Goal: Transaction & Acquisition: Purchase product/service

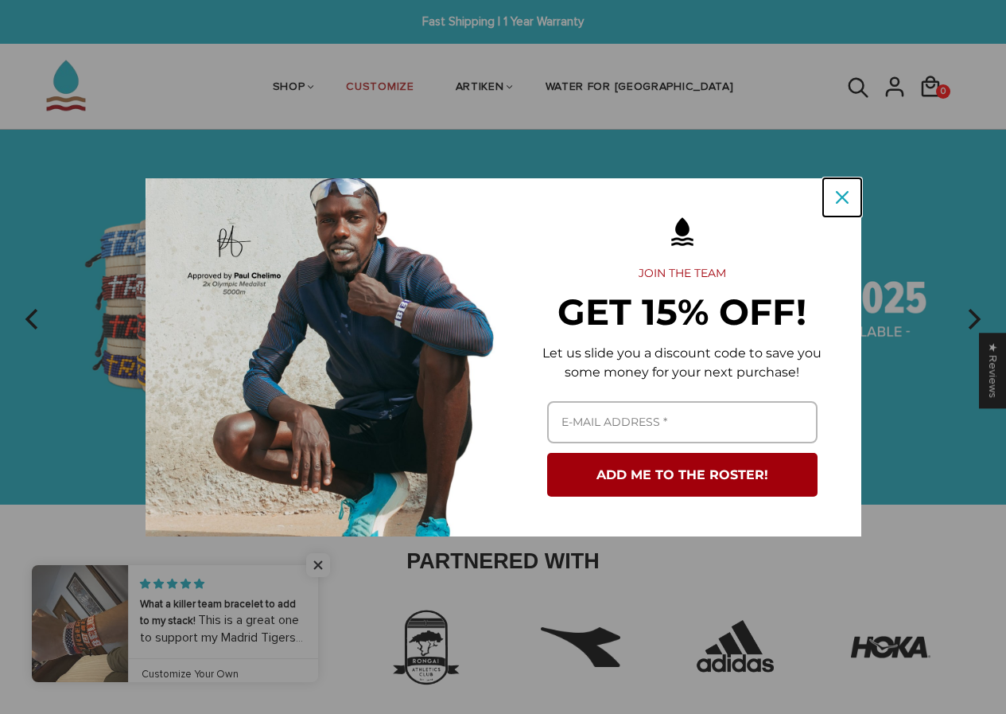
click at [842, 198] on icon "close icon" at bounding box center [842, 197] width 13 height 13
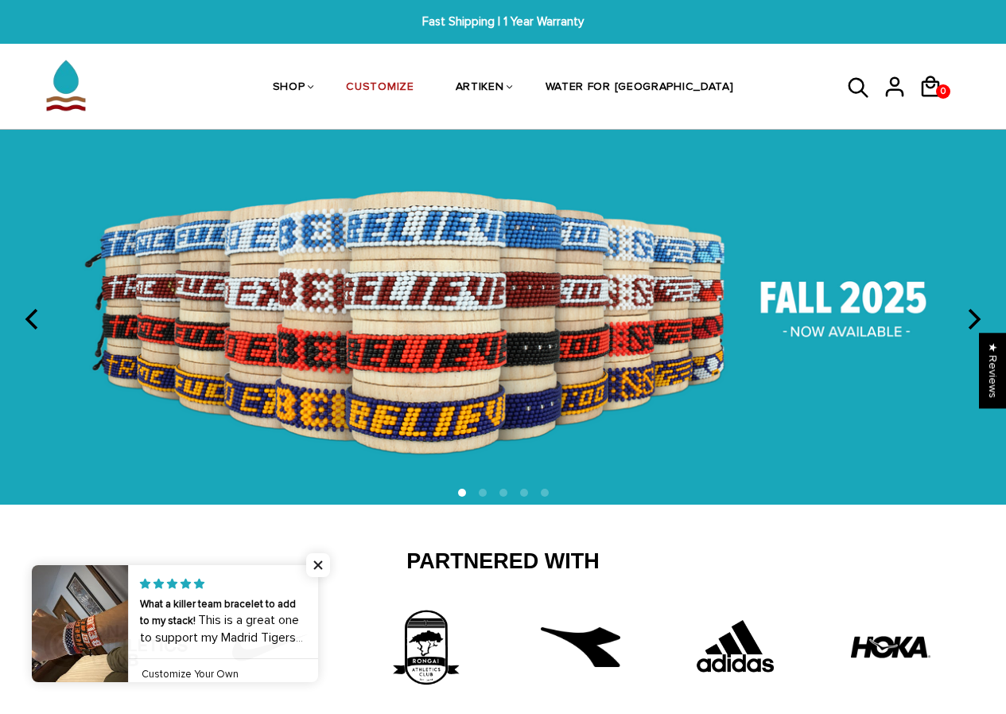
click at [318, 642] on link at bounding box center [318, 623] width 0 height 117
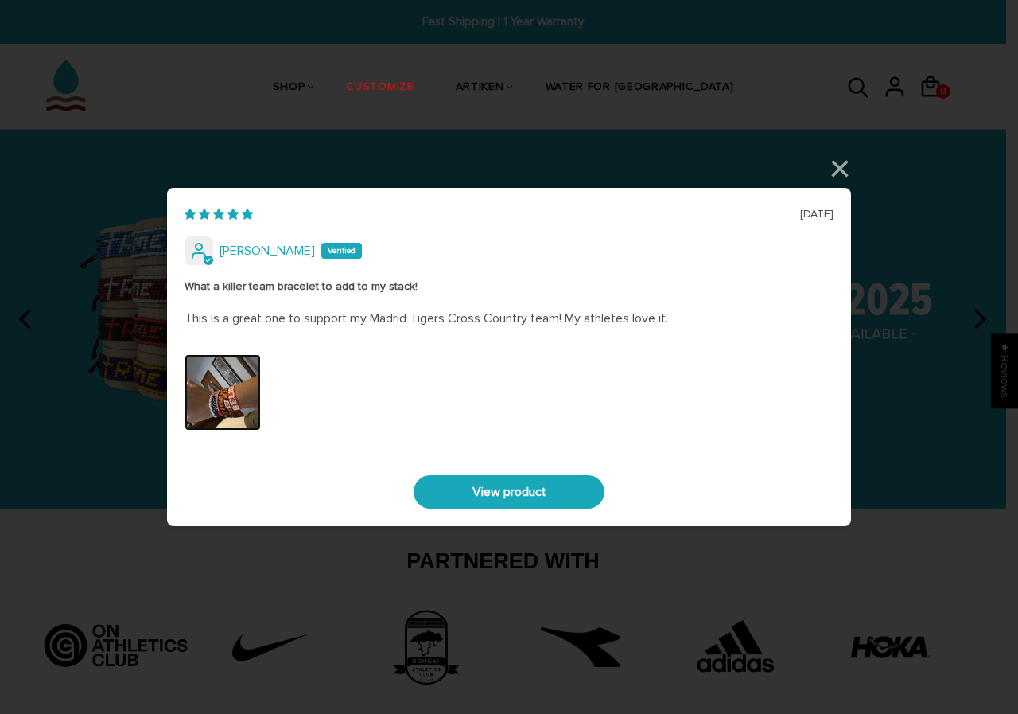
click at [235, 375] on img "Link to user picture 0" at bounding box center [223, 392] width 76 height 76
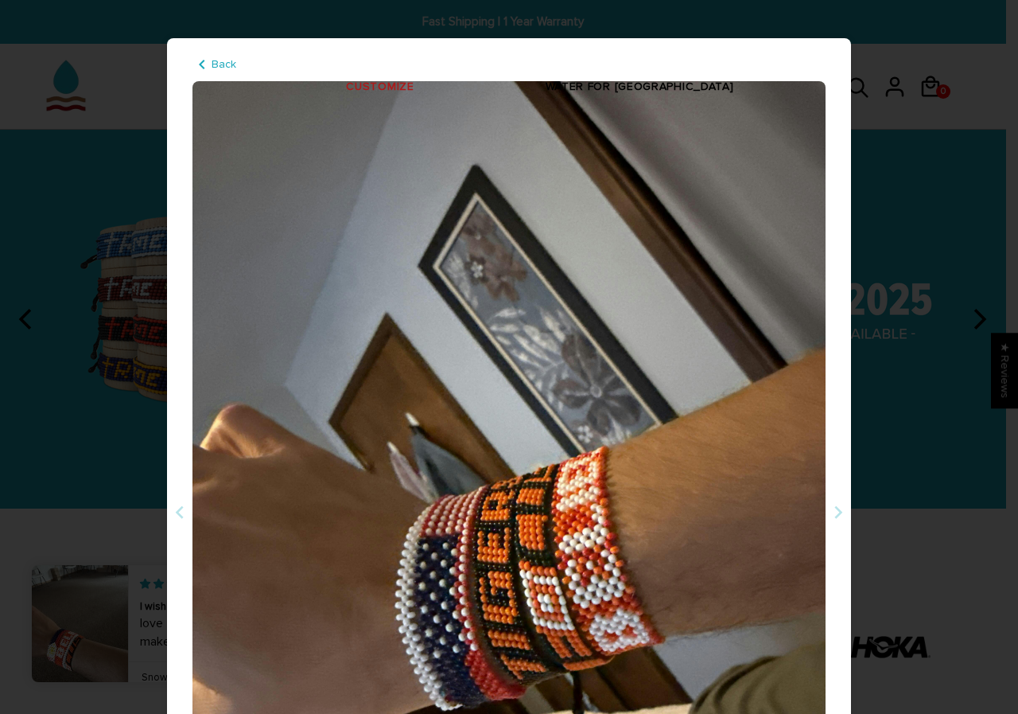
click at [882, 259] on div "08/31/2025 Phillip What a killer team bracelet to add to my stack! This is a gr…" at bounding box center [509, 357] width 1018 height 714
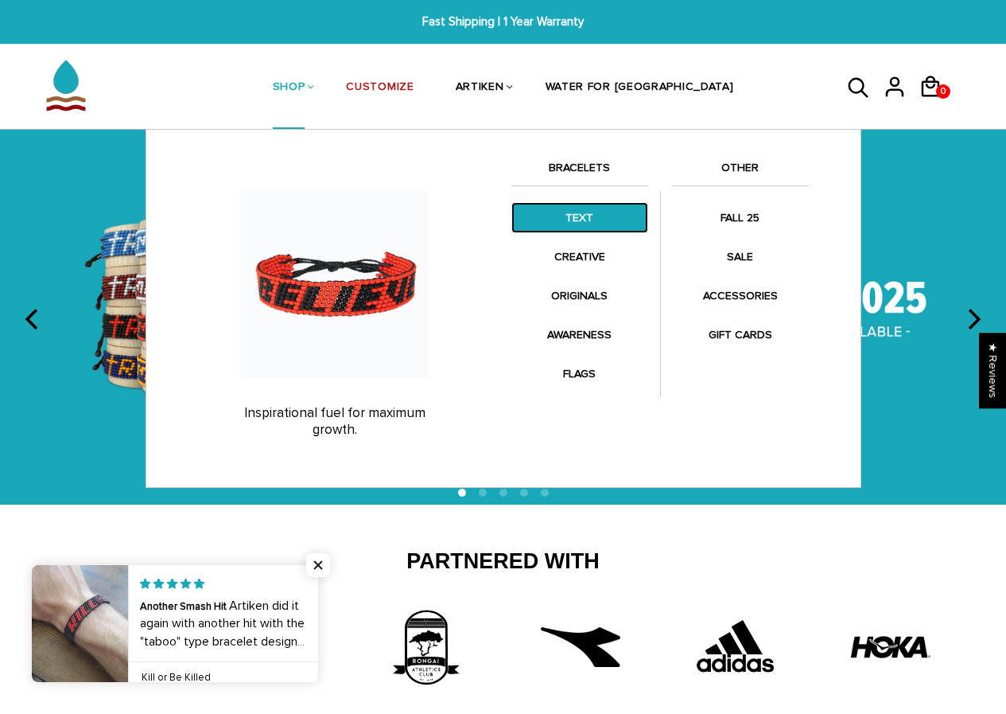
click at [563, 215] on link "TEXT" at bounding box center [580, 217] width 137 height 31
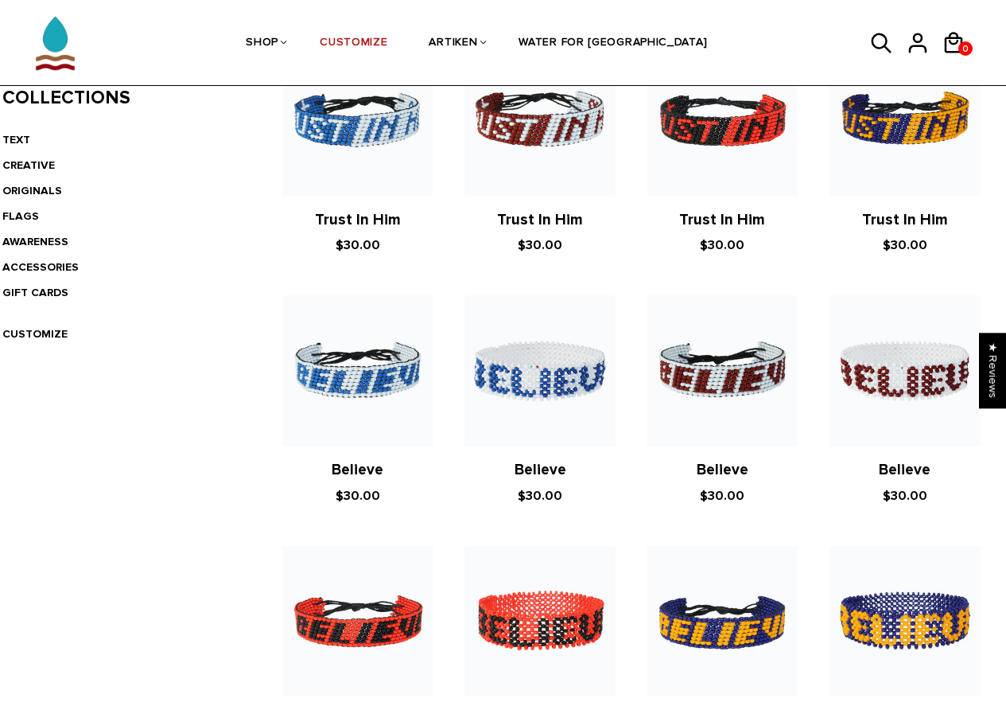
scroll to position [477, 0]
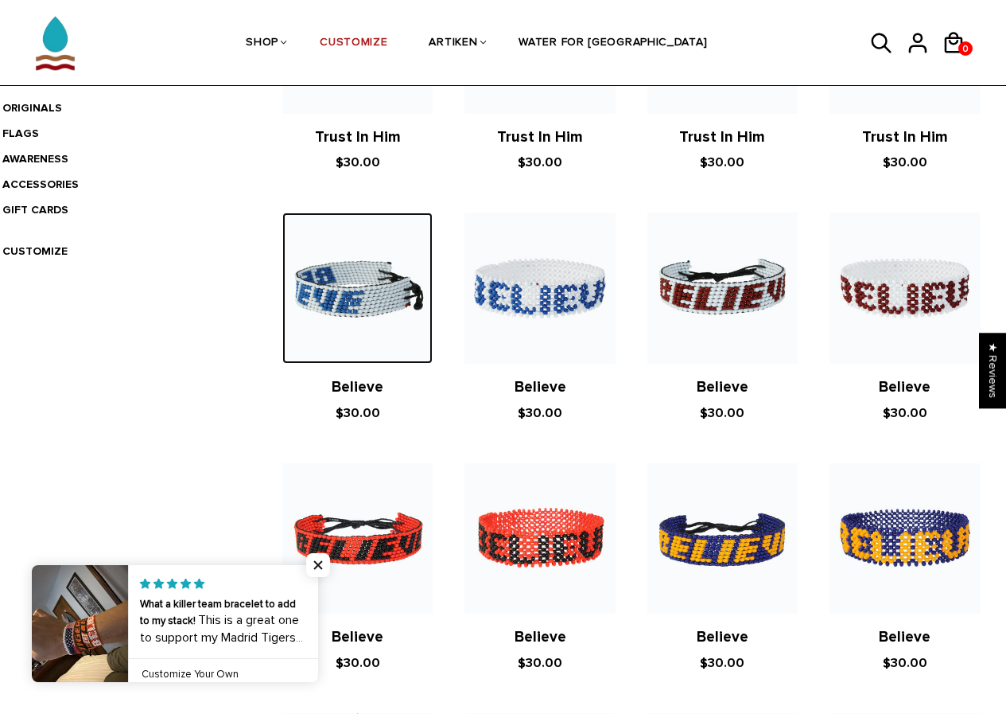
click at [351, 292] on img at bounding box center [357, 287] width 150 height 150
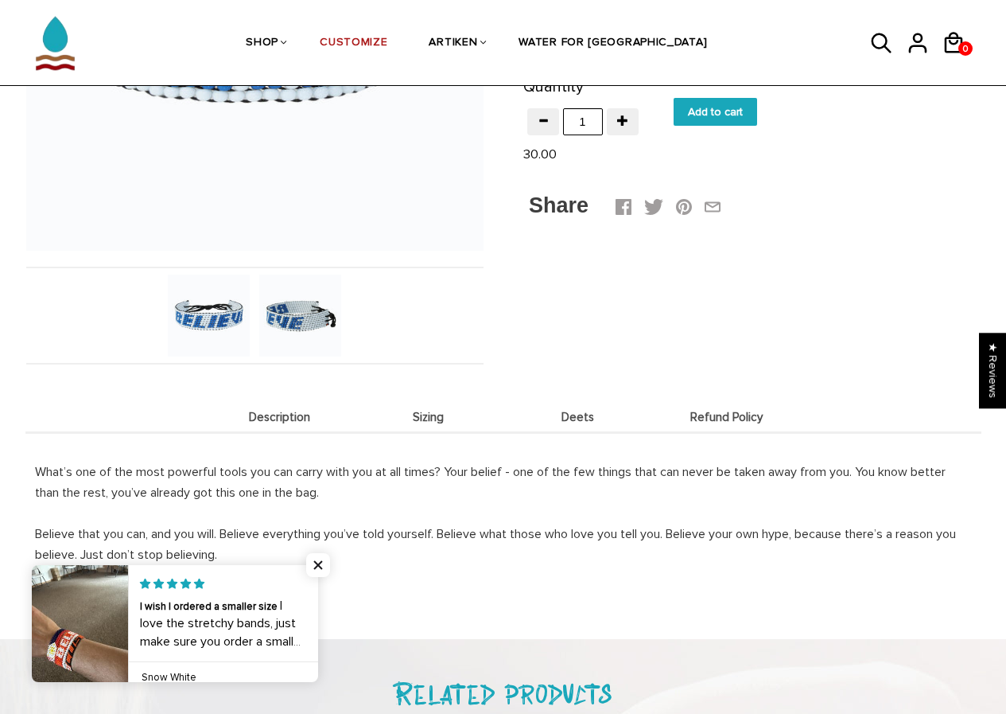
scroll to position [368, 0]
click at [581, 408] on li "Deets" at bounding box center [579, 417] width 150 height 31
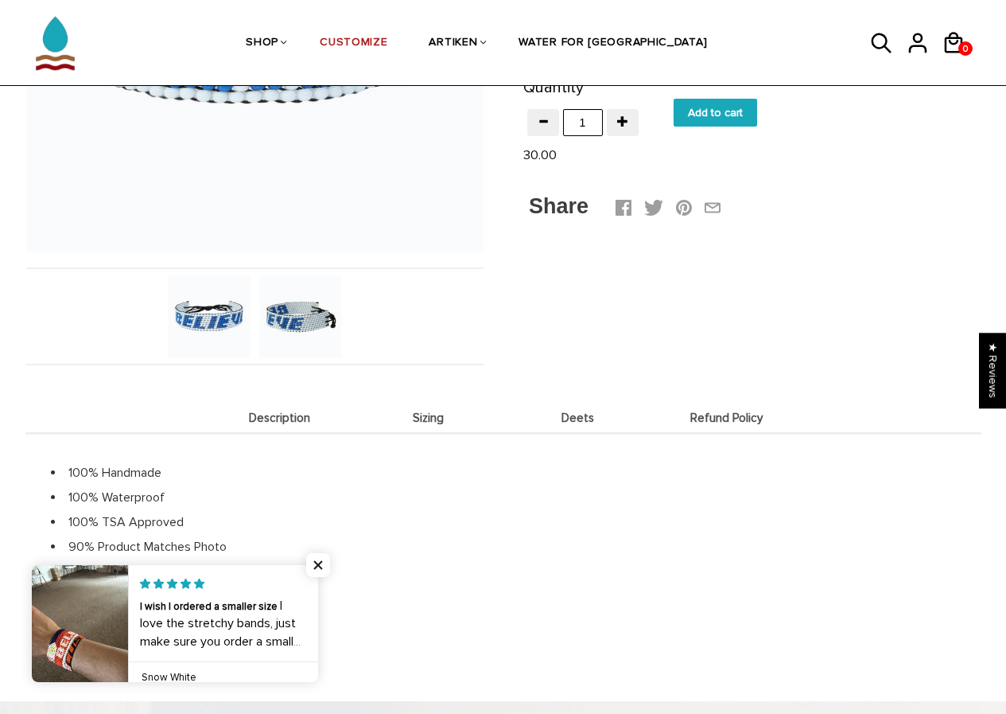
click at [360, 410] on li "Sizing" at bounding box center [429, 417] width 150 height 31
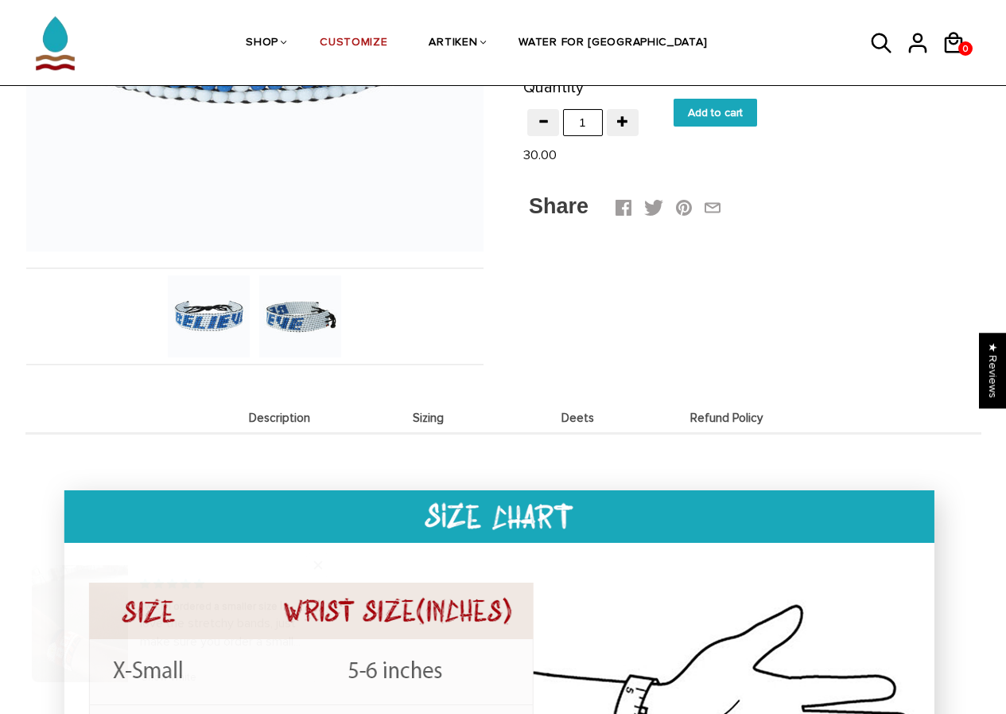
click at [563, 404] on li "Deets" at bounding box center [579, 417] width 150 height 31
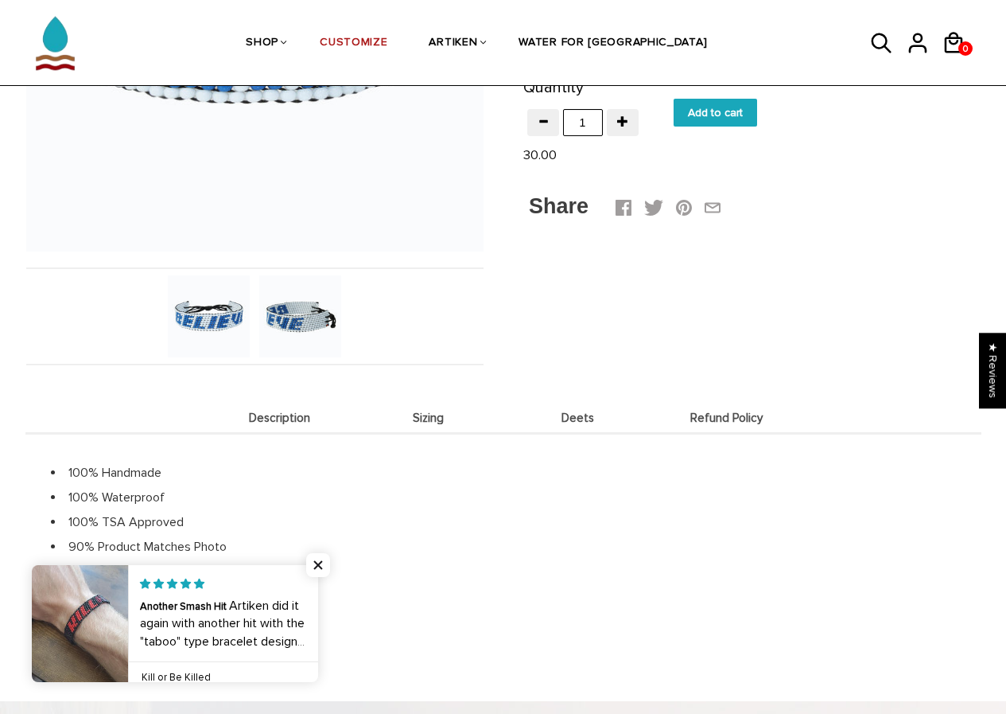
click at [454, 422] on span "Sizing" at bounding box center [429, 418] width 142 height 14
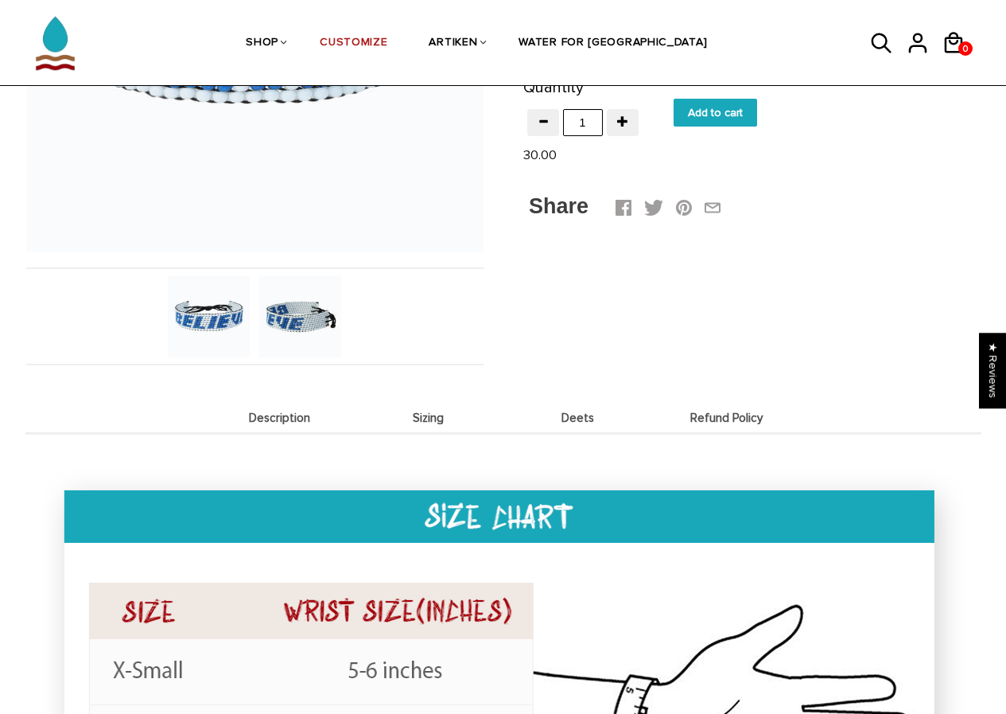
scroll to position [0, 0]
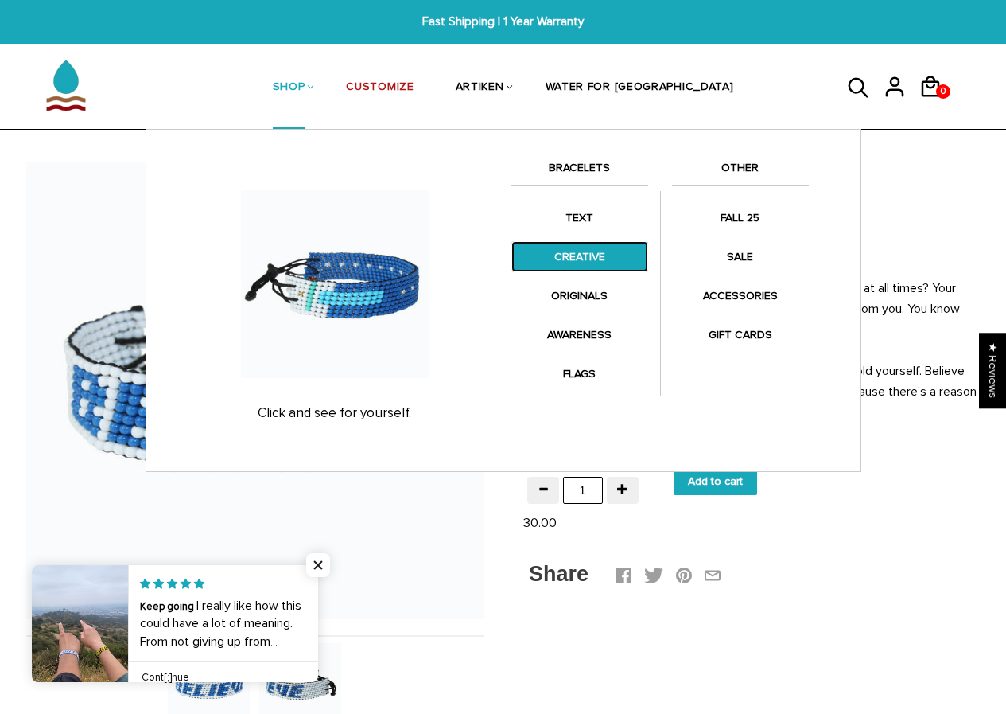
click at [557, 257] on link "CREATIVE" at bounding box center [580, 256] width 137 height 31
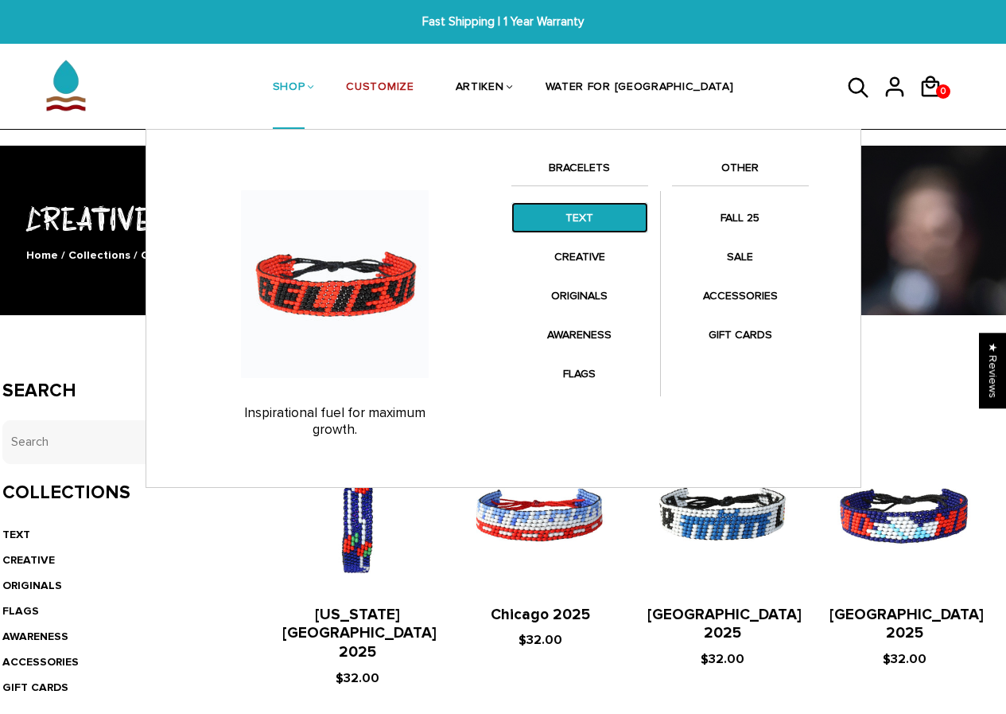
click at [553, 225] on link "TEXT" at bounding box center [580, 217] width 137 height 31
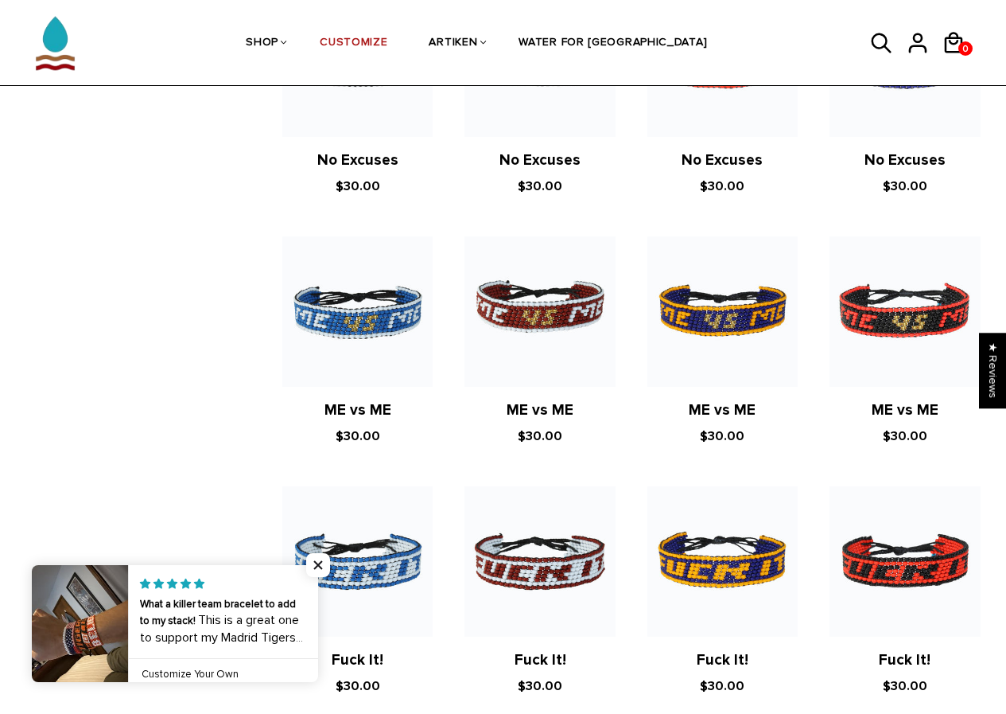
scroll to position [1034, 0]
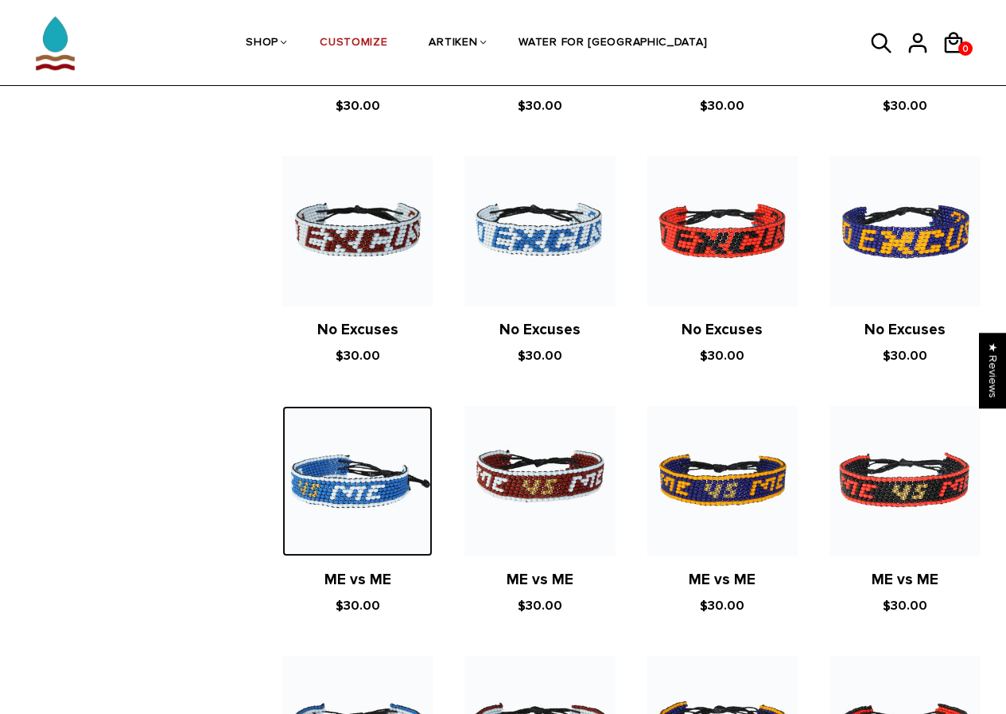
click at [356, 456] on img at bounding box center [357, 481] width 150 height 150
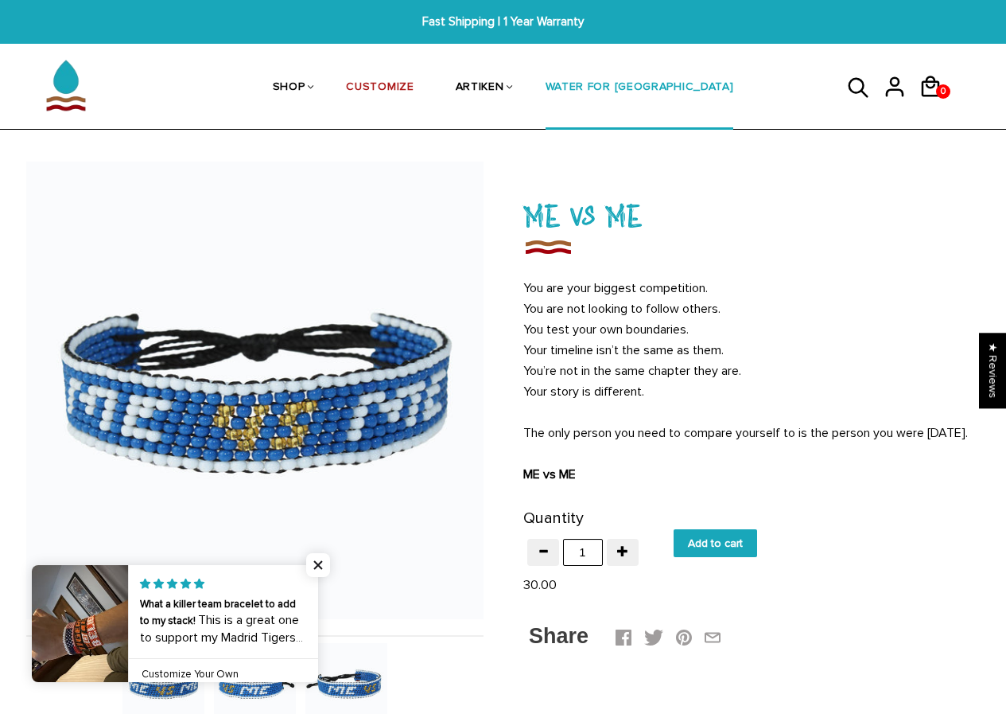
click at [694, 91] on li "WATER FOR [GEOGRAPHIC_DATA]" at bounding box center [640, 87] width 230 height 84
click at [626, 83] on link "WATER FOR [GEOGRAPHIC_DATA]" at bounding box center [640, 88] width 189 height 84
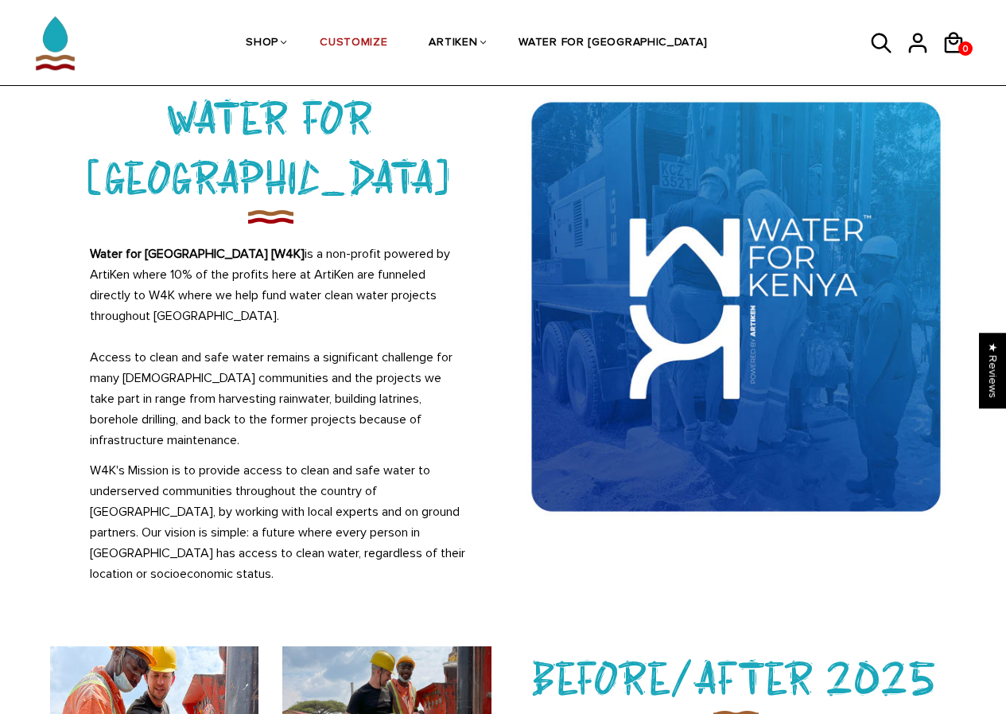
scroll to position [80, 0]
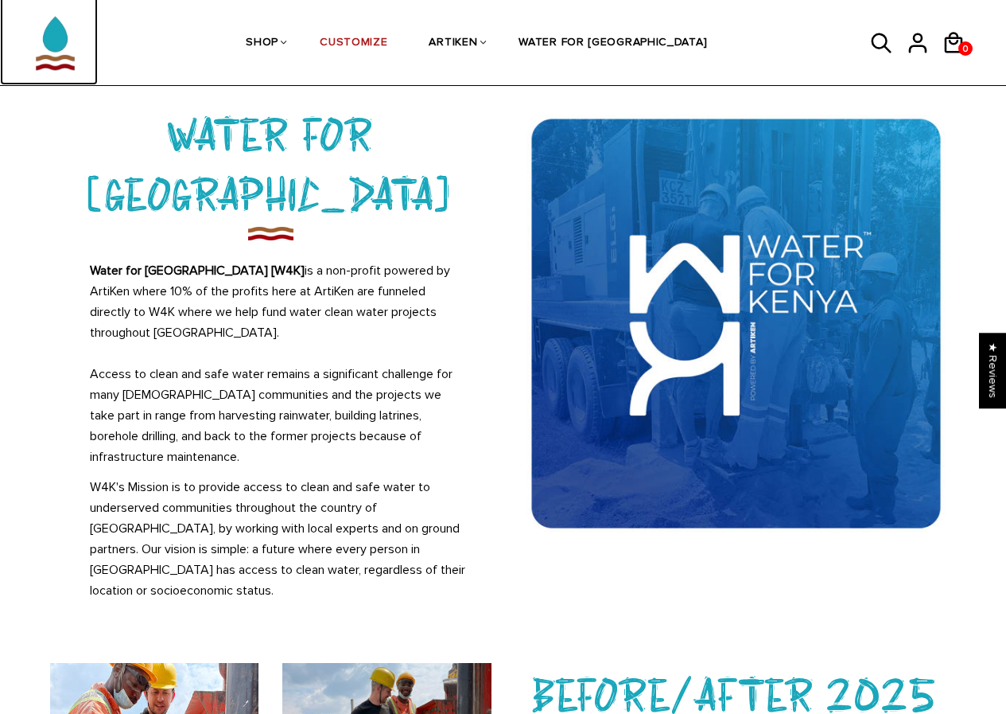
click at [42, 29] on img at bounding box center [55, 35] width 79 height 100
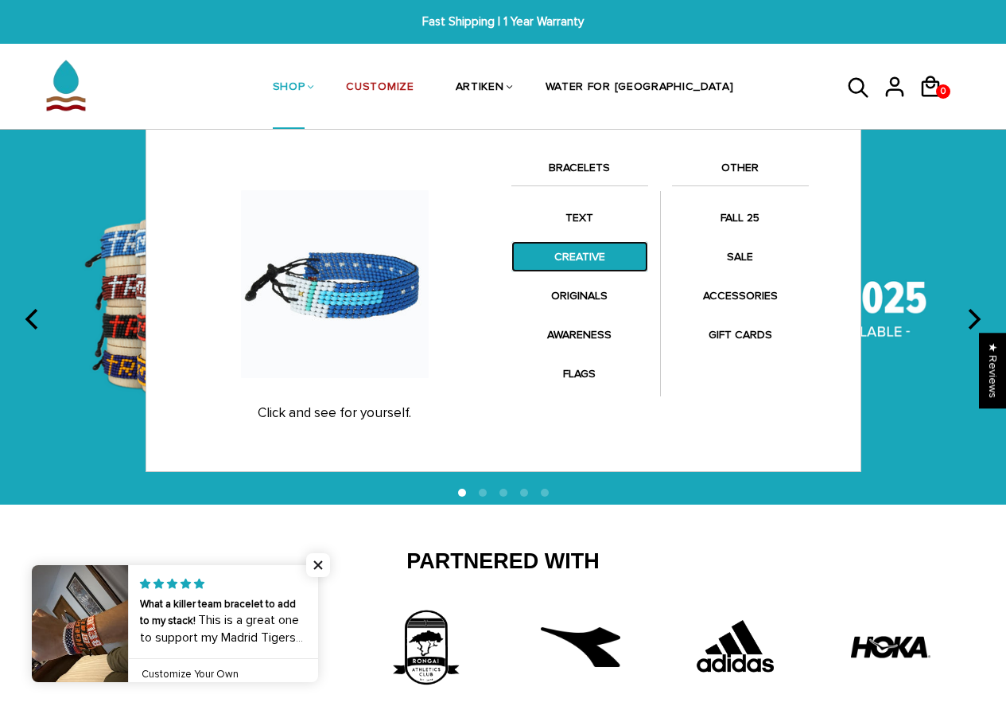
click at [564, 253] on link "CREATIVE" at bounding box center [580, 256] width 137 height 31
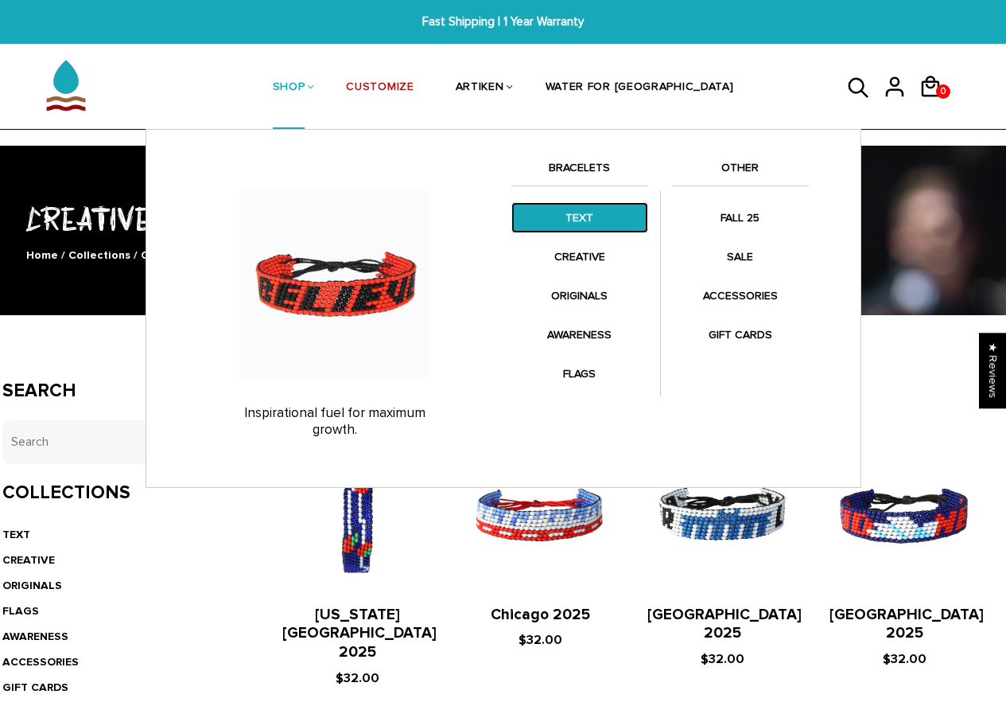
click at [557, 211] on link "TEXT" at bounding box center [580, 217] width 137 height 31
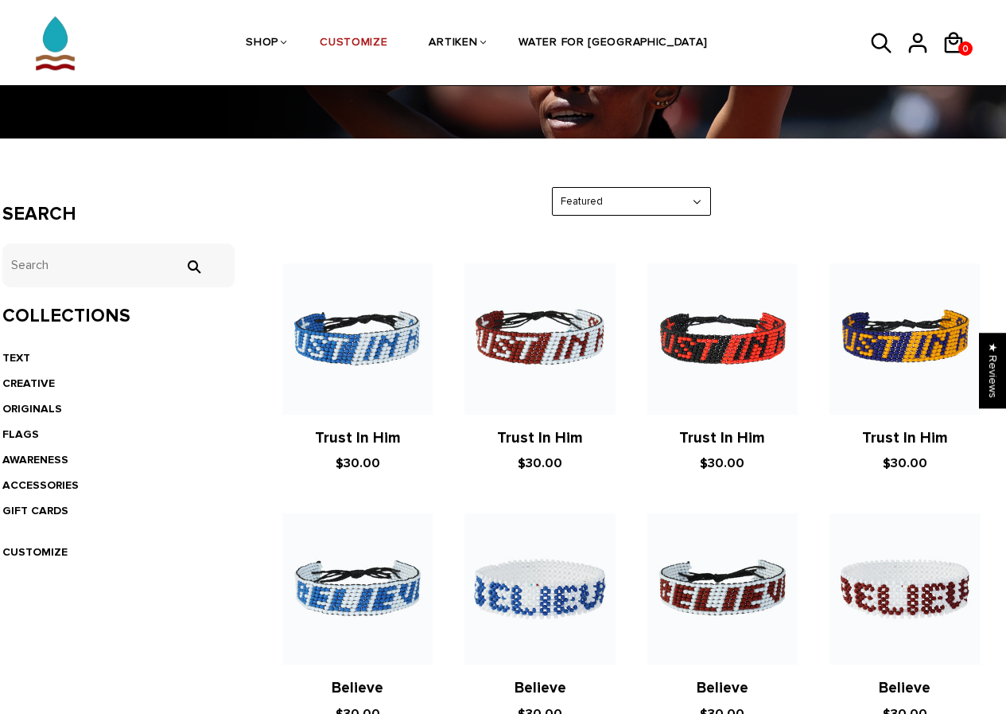
scroll to position [398, 0]
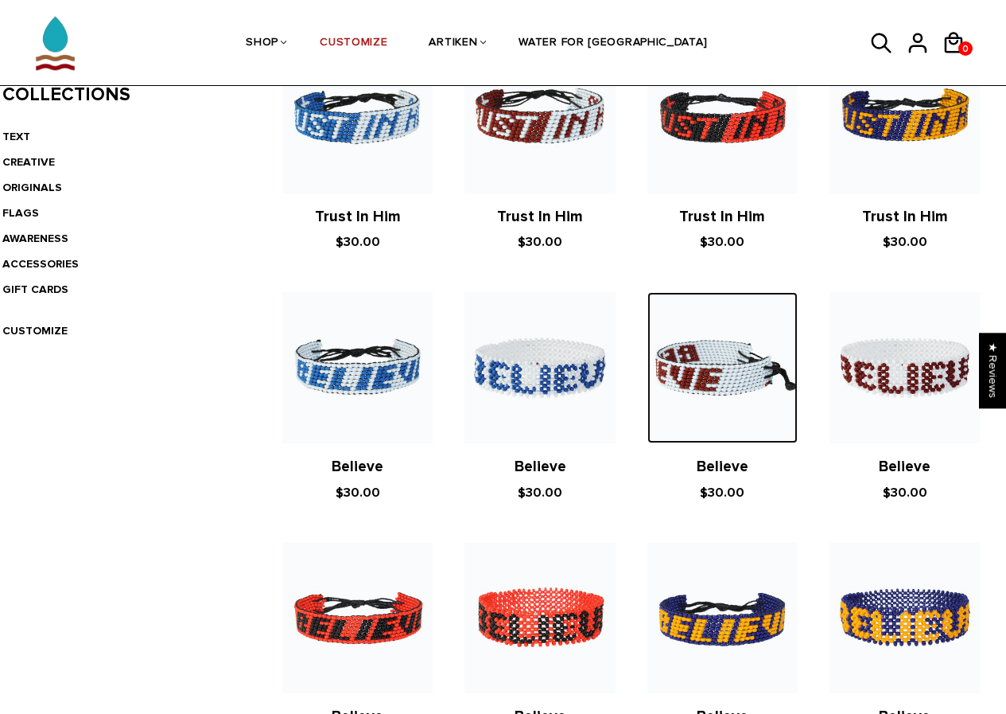
click at [703, 382] on img at bounding box center [723, 367] width 150 height 150
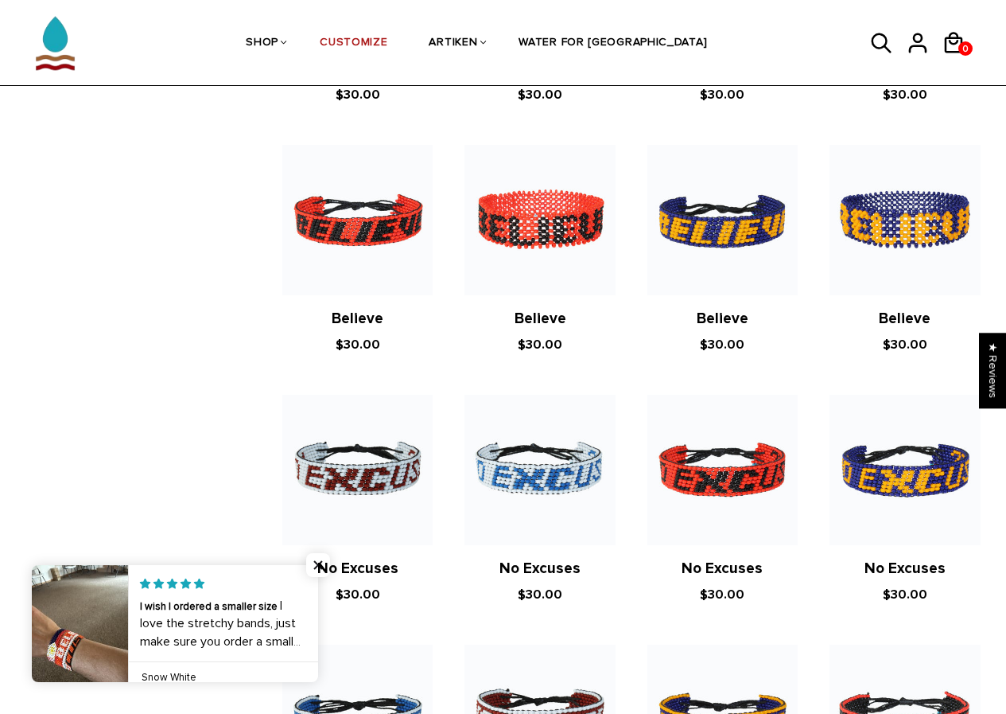
scroll to position [875, 0]
